Goal: Obtain resource: Download file/media

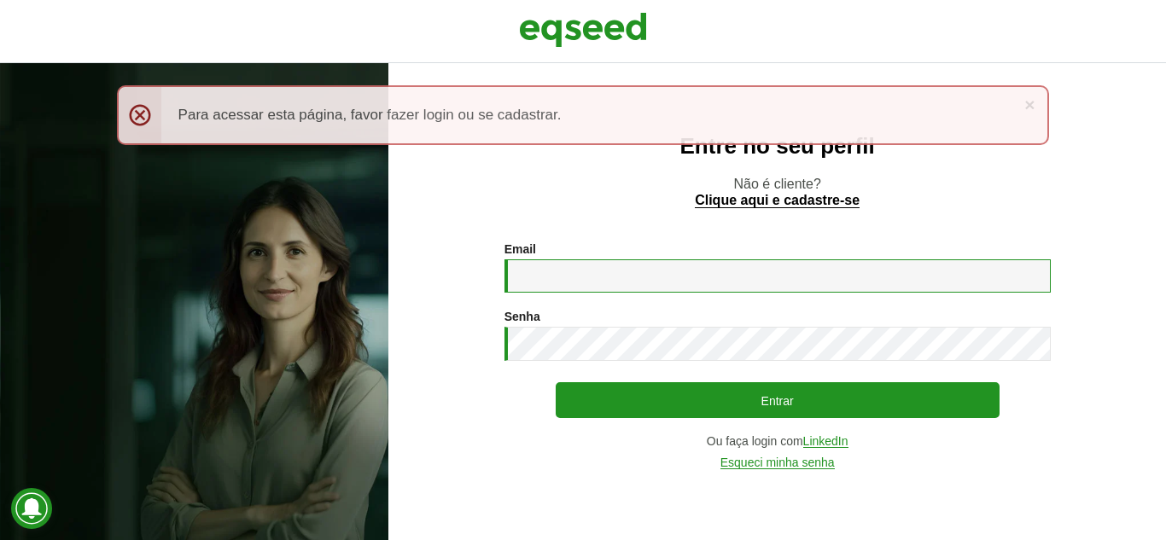
click at [607, 282] on input "Email *" at bounding box center [777, 275] width 546 height 33
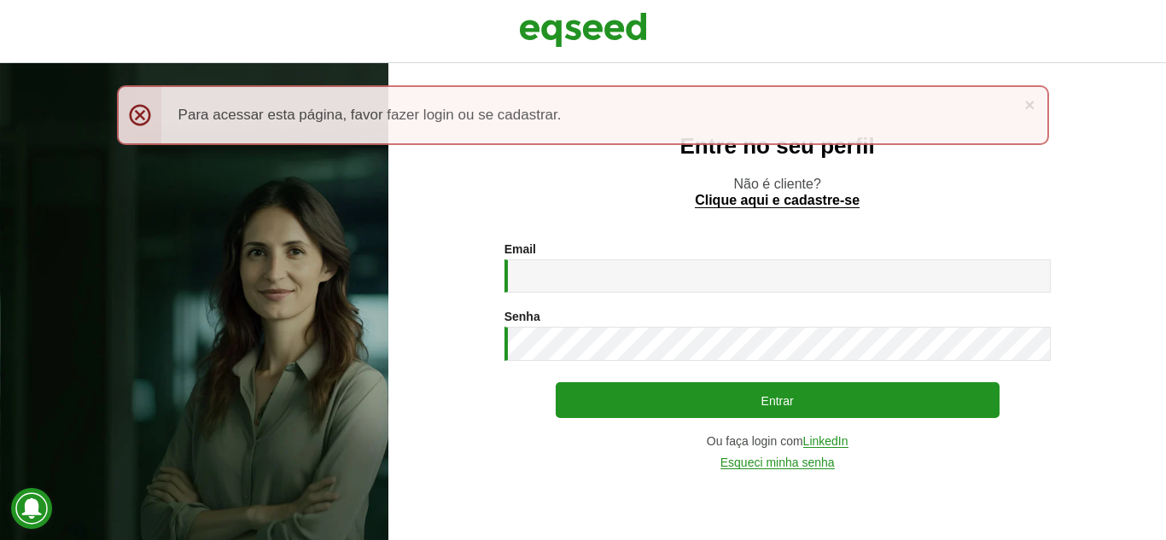
click at [543, 322] on div "Senha * Digite a senha que será usada em conjunto com seu e-mail." at bounding box center [777, 335] width 546 height 51
click at [835, 439] on link "LinkedIn" at bounding box center [825, 441] width 45 height 13
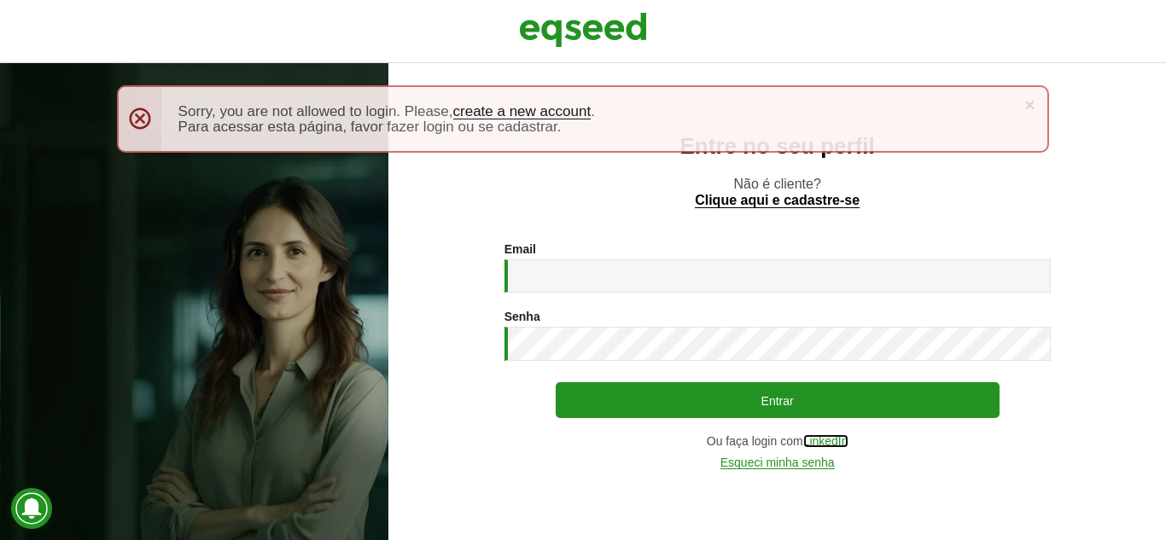
click at [828, 441] on link "LinkedIn" at bounding box center [825, 441] width 45 height 13
click at [143, 114] on div "× Menssagem de erro Sorry, you are not allowed to login. Please, create a new a…" at bounding box center [583, 118] width 933 height 67
click at [149, 125] on div "× Menssagem de erro Sorry, you are not allowed to login. Please, create a new a…" at bounding box center [583, 118] width 933 height 67
click at [1032, 102] on link "×" at bounding box center [1029, 105] width 10 height 18
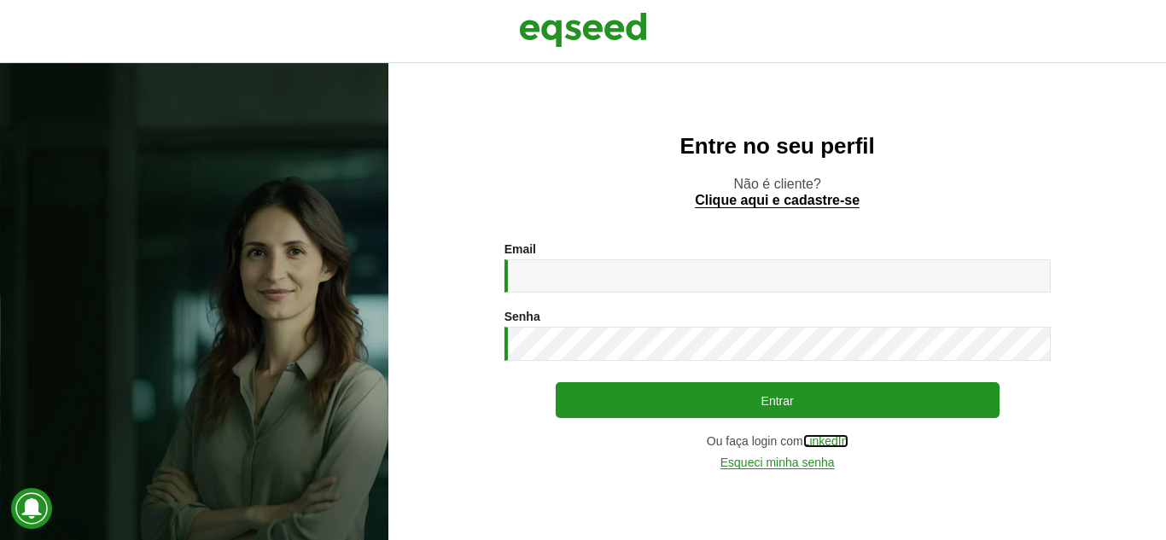
click at [845, 435] on link "LinkedIn" at bounding box center [825, 441] width 45 height 13
